Goal: Task Accomplishment & Management: Manage account settings

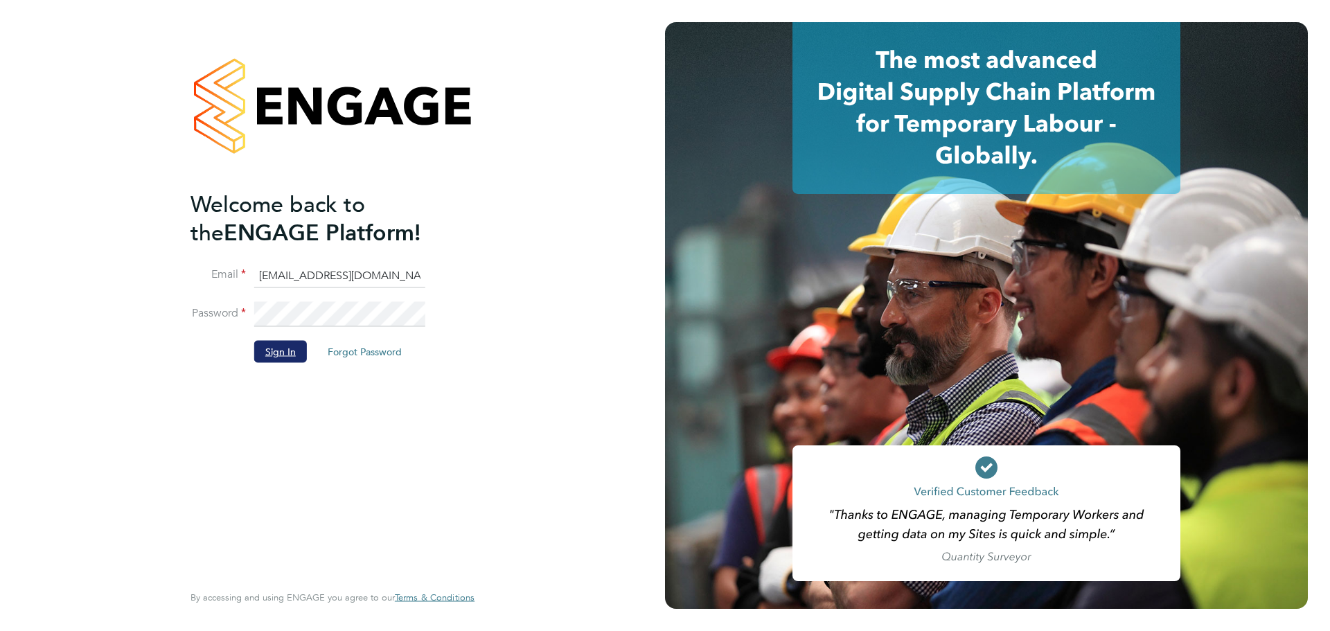
click at [278, 358] on button "Sign In" at bounding box center [280, 352] width 53 height 22
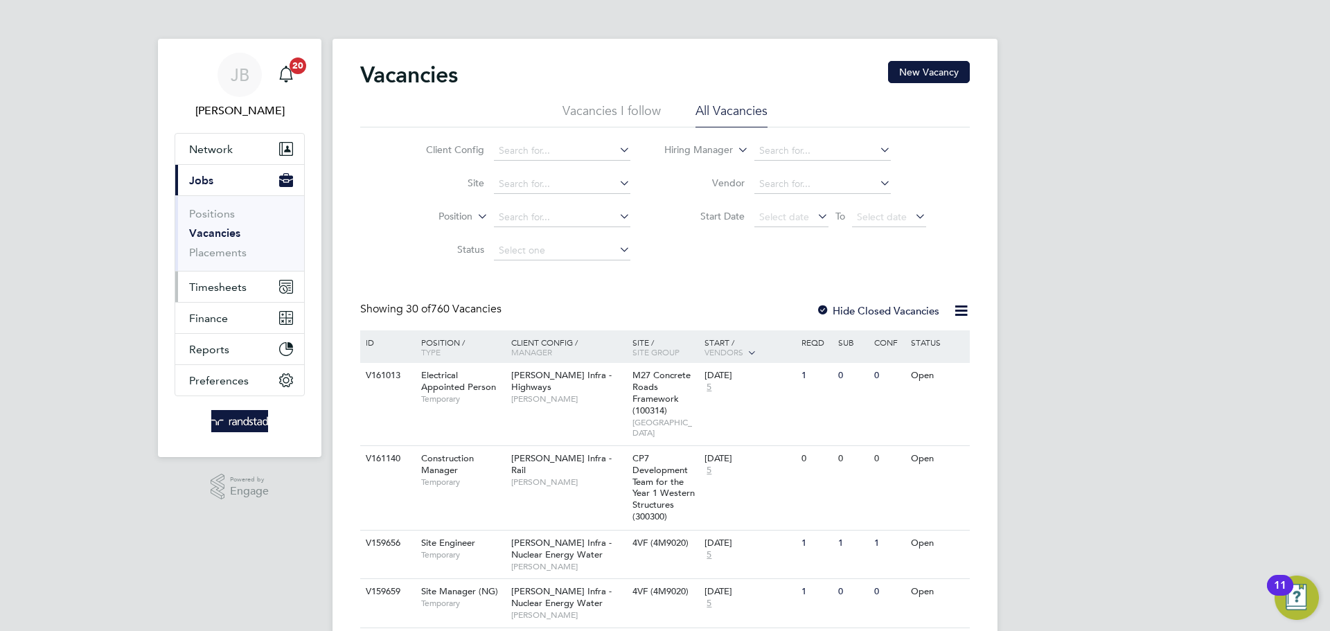
click at [229, 281] on span "Timesheets" at bounding box center [218, 287] width 58 height 13
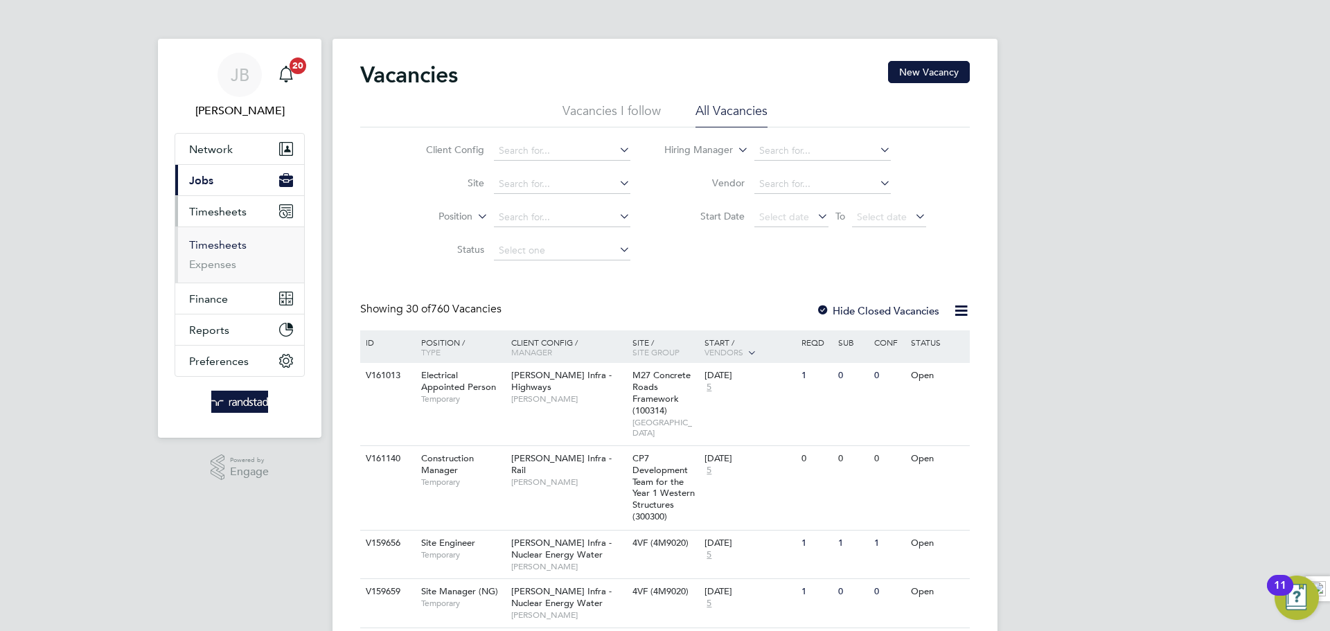
click at [227, 247] on link "Timesheets" at bounding box center [218, 244] width 58 height 13
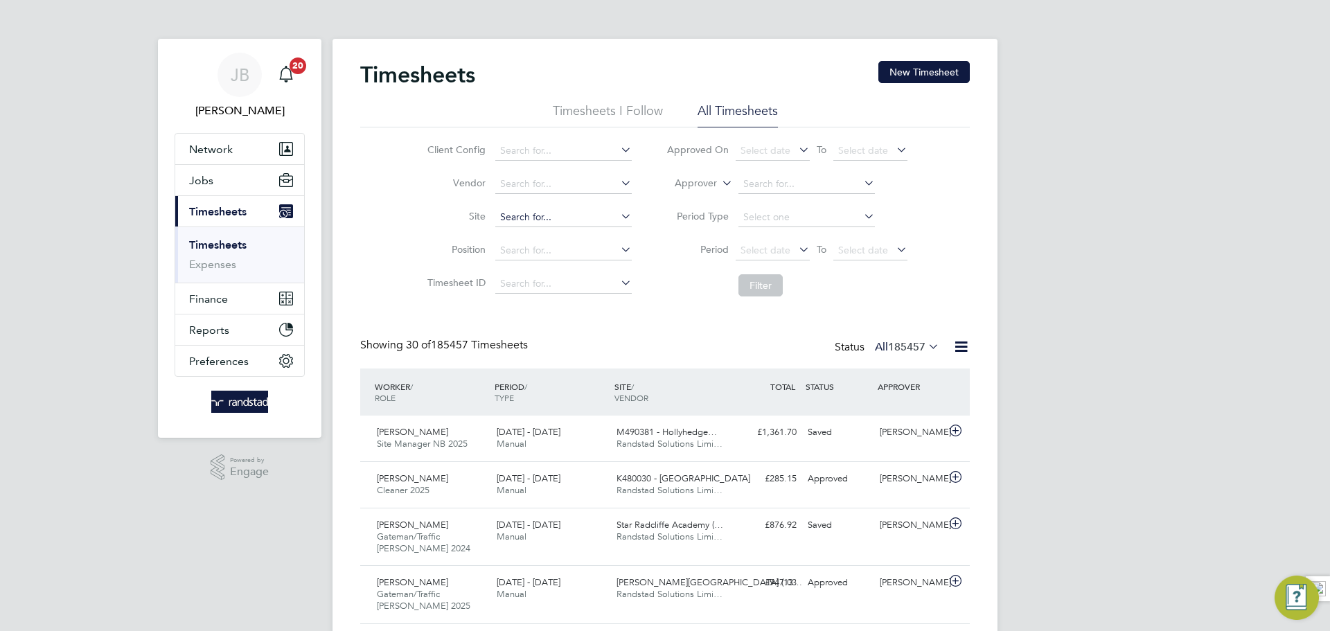
click at [536, 218] on input at bounding box center [563, 217] width 137 height 19
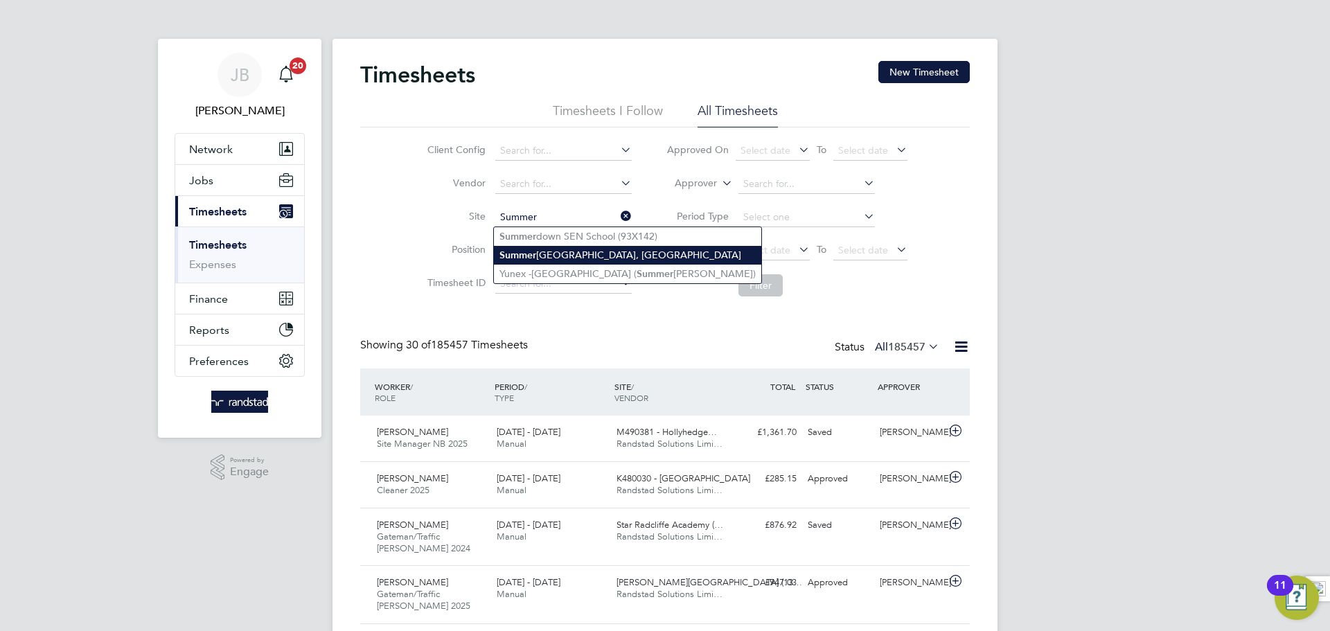
click at [549, 252] on li "[GEOGRAPHIC_DATA], [GEOGRAPHIC_DATA]" at bounding box center [627, 255] width 267 height 19
type input "[GEOGRAPHIC_DATA], [GEOGRAPHIC_DATA]"
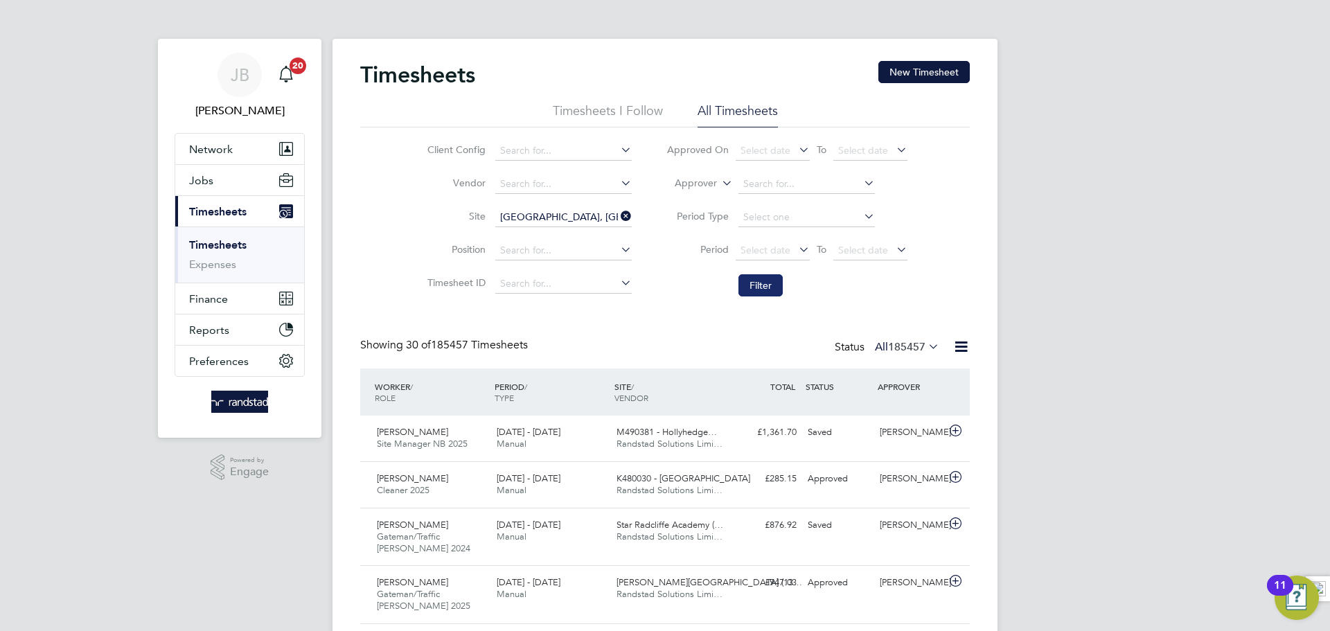
click at [758, 285] on button "Filter" at bounding box center [761, 285] width 44 height 22
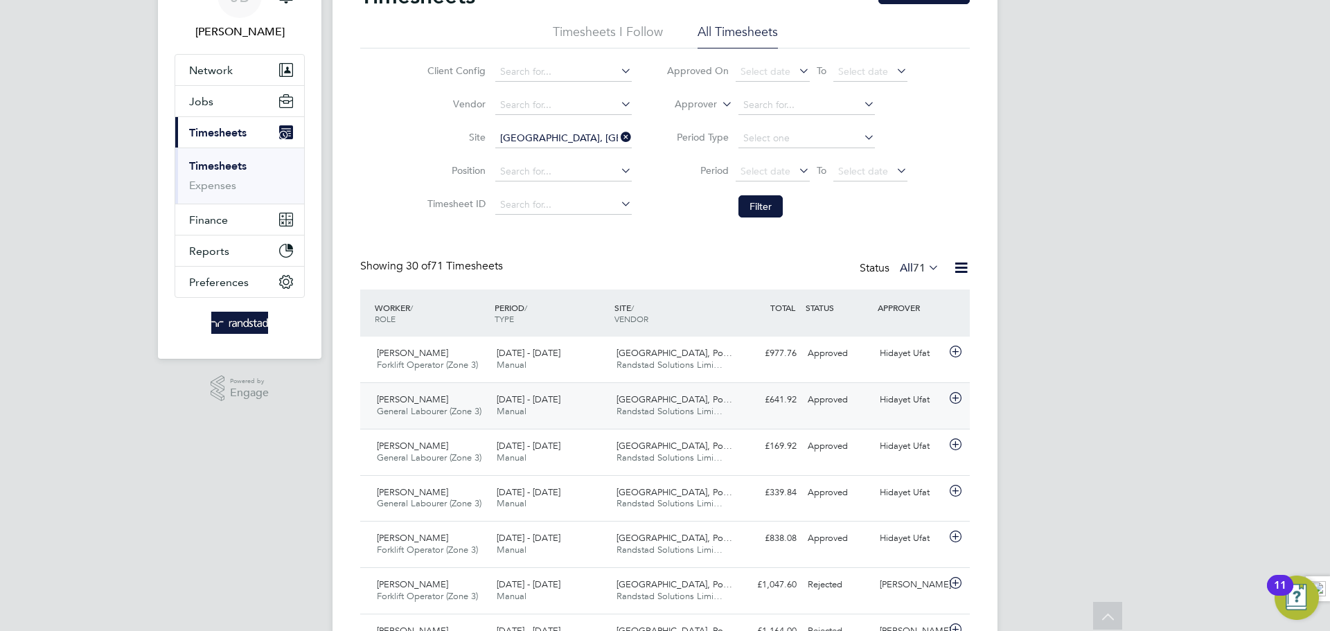
click at [585, 402] on div "[DATE] - [DATE] Manual" at bounding box center [551, 406] width 120 height 35
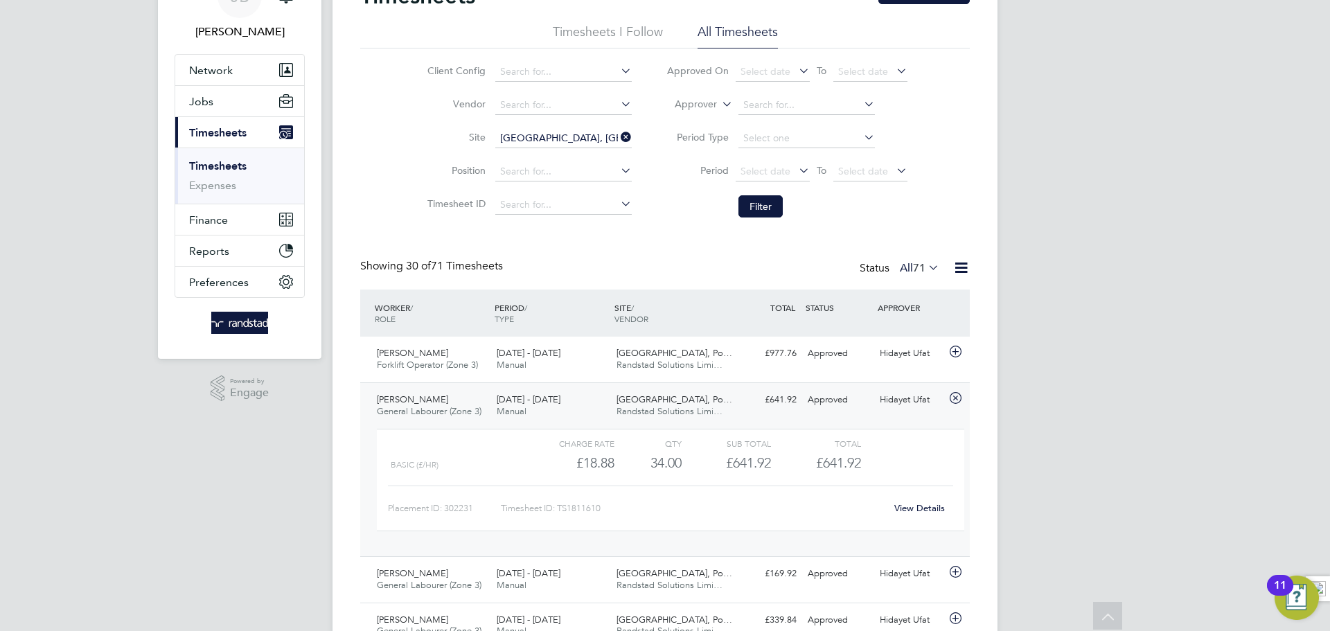
click at [585, 402] on div "[DATE] - [DATE] Manual" at bounding box center [551, 406] width 120 height 35
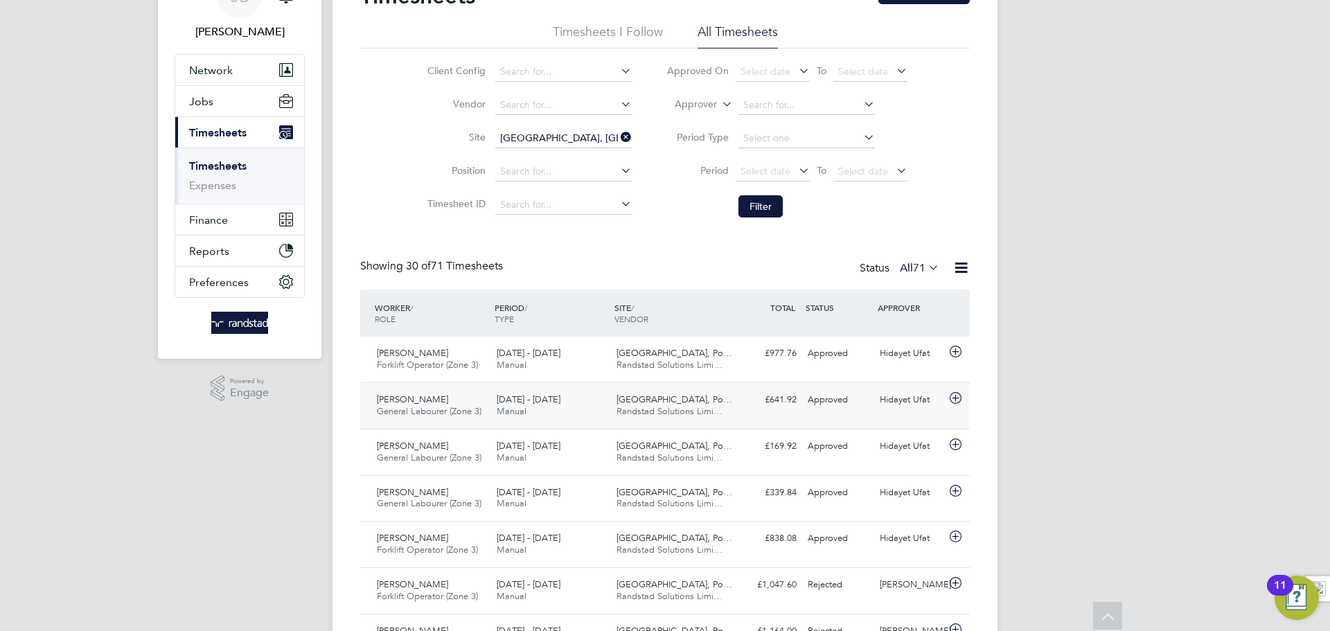
click at [597, 416] on div "[DATE] - [DATE] Manual" at bounding box center [551, 406] width 120 height 35
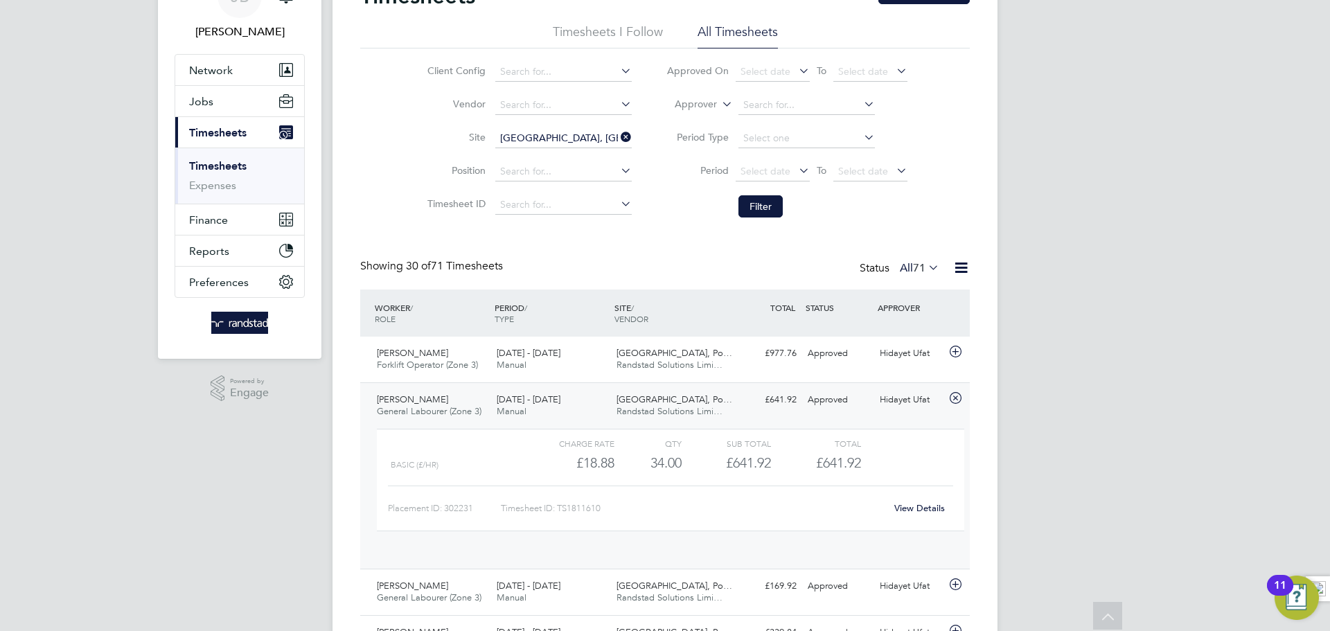
scroll to position [24, 135]
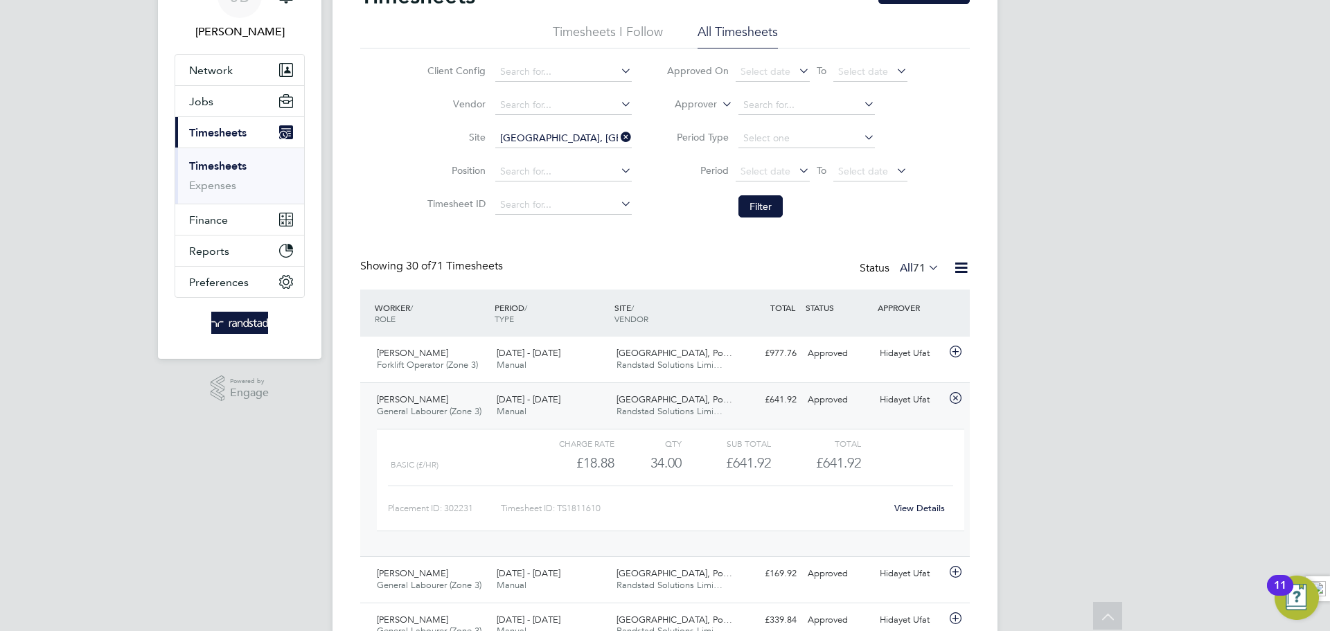
click at [929, 504] on link "View Details" at bounding box center [920, 508] width 51 height 12
